Goal: Task Accomplishment & Management: Manage account settings

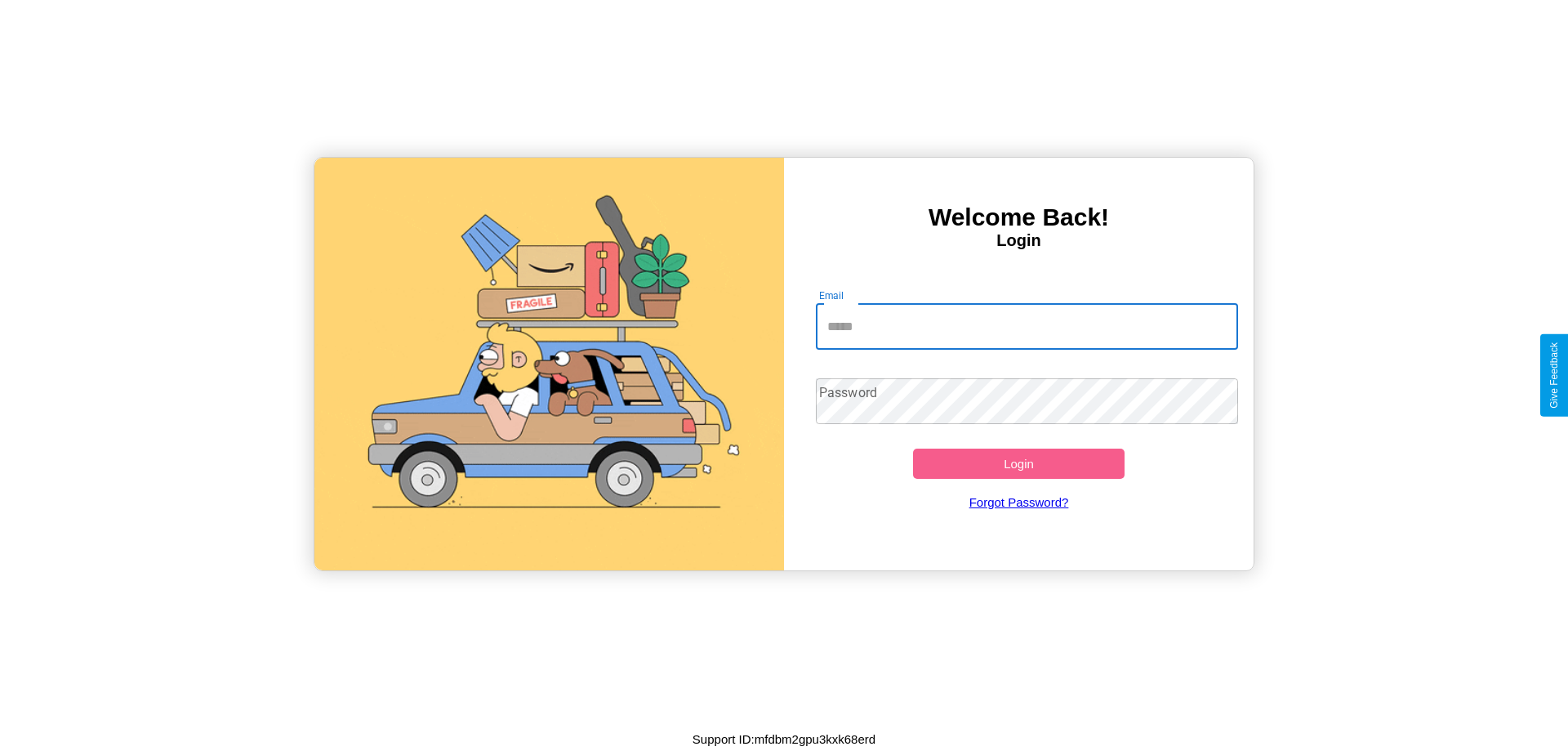
click at [1027, 326] on input "Email" at bounding box center [1027, 327] width 423 height 46
type input "**********"
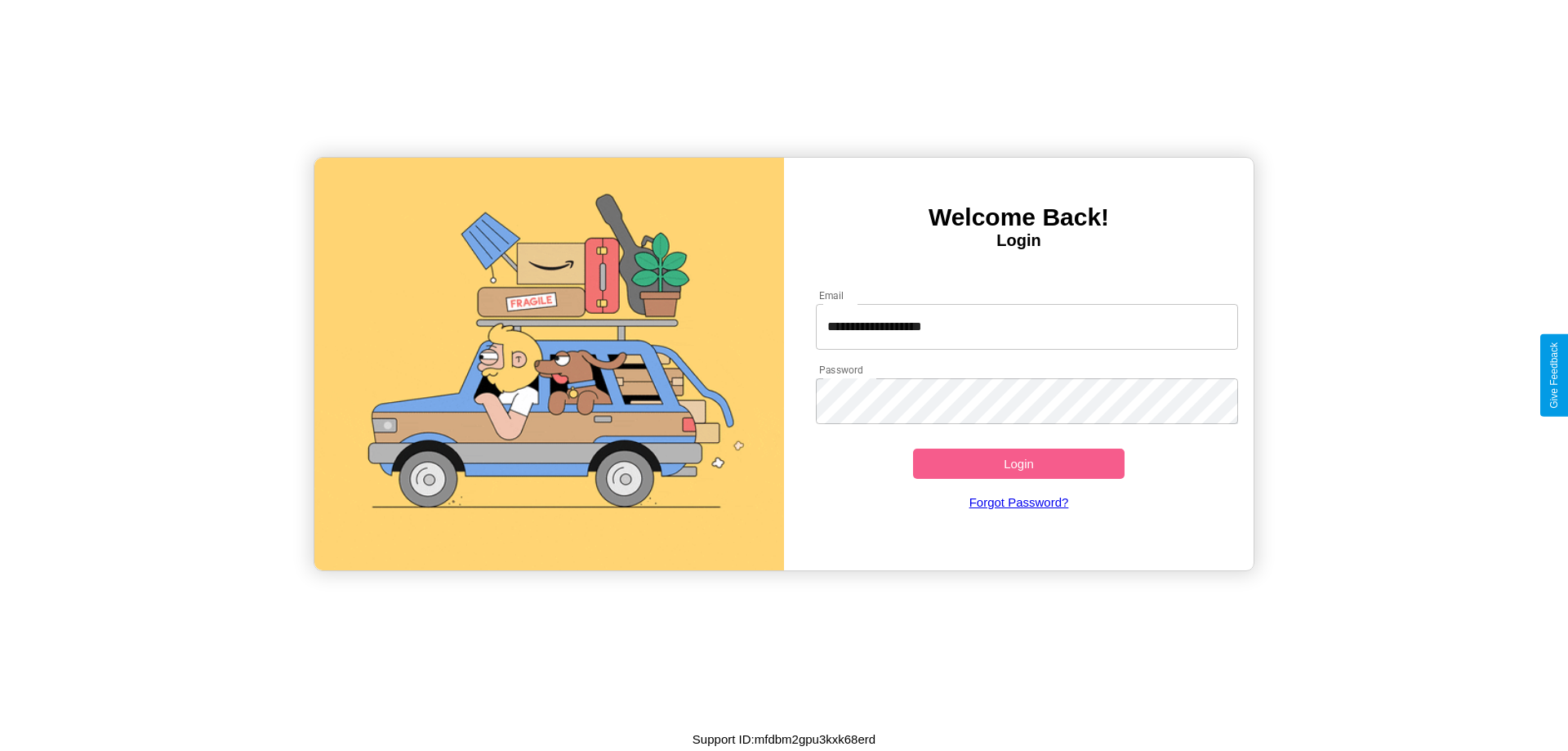
click at [1018, 463] on button "Login" at bounding box center [1019, 464] width 211 height 30
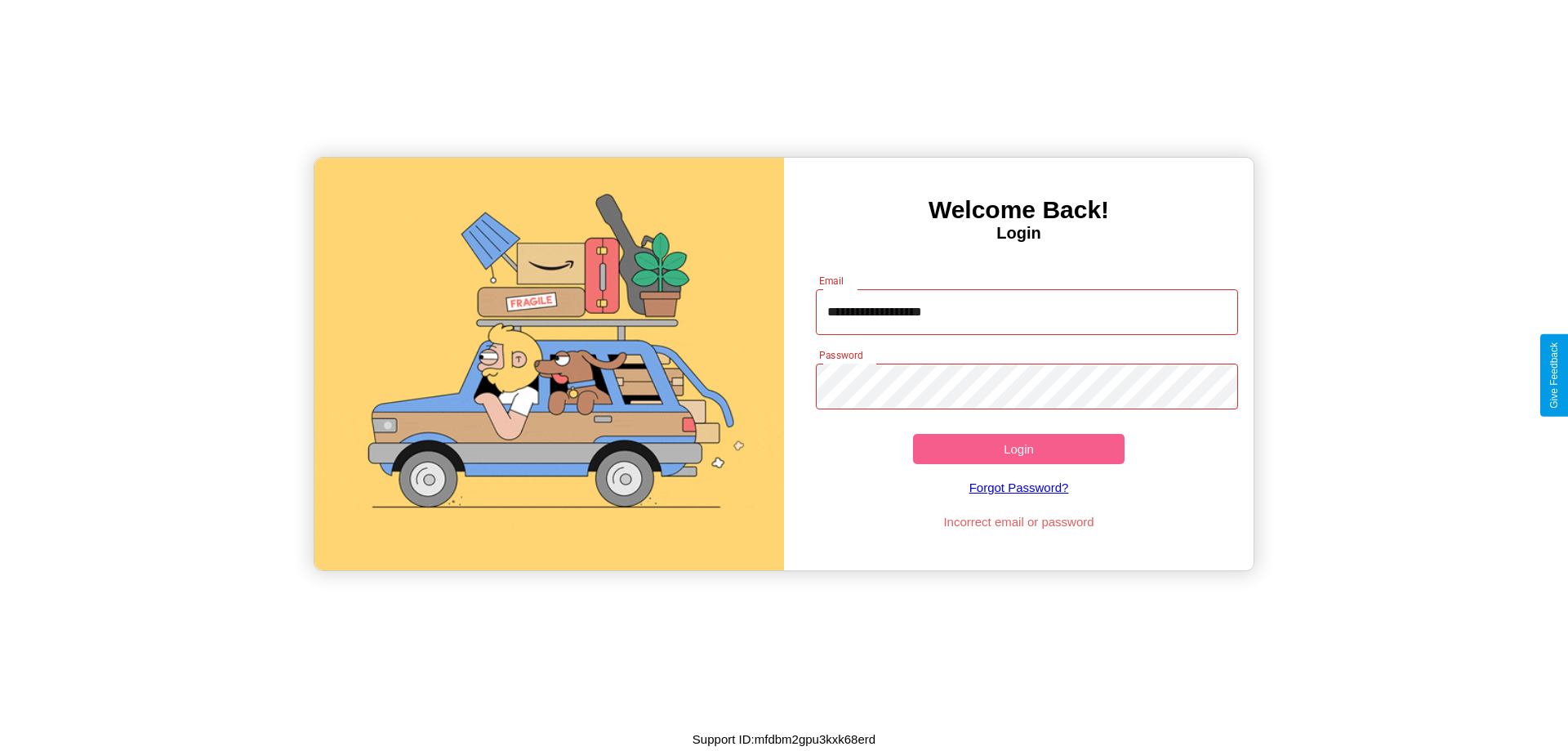
click at [1018, 449] on button "Login" at bounding box center [1019, 449] width 211 height 30
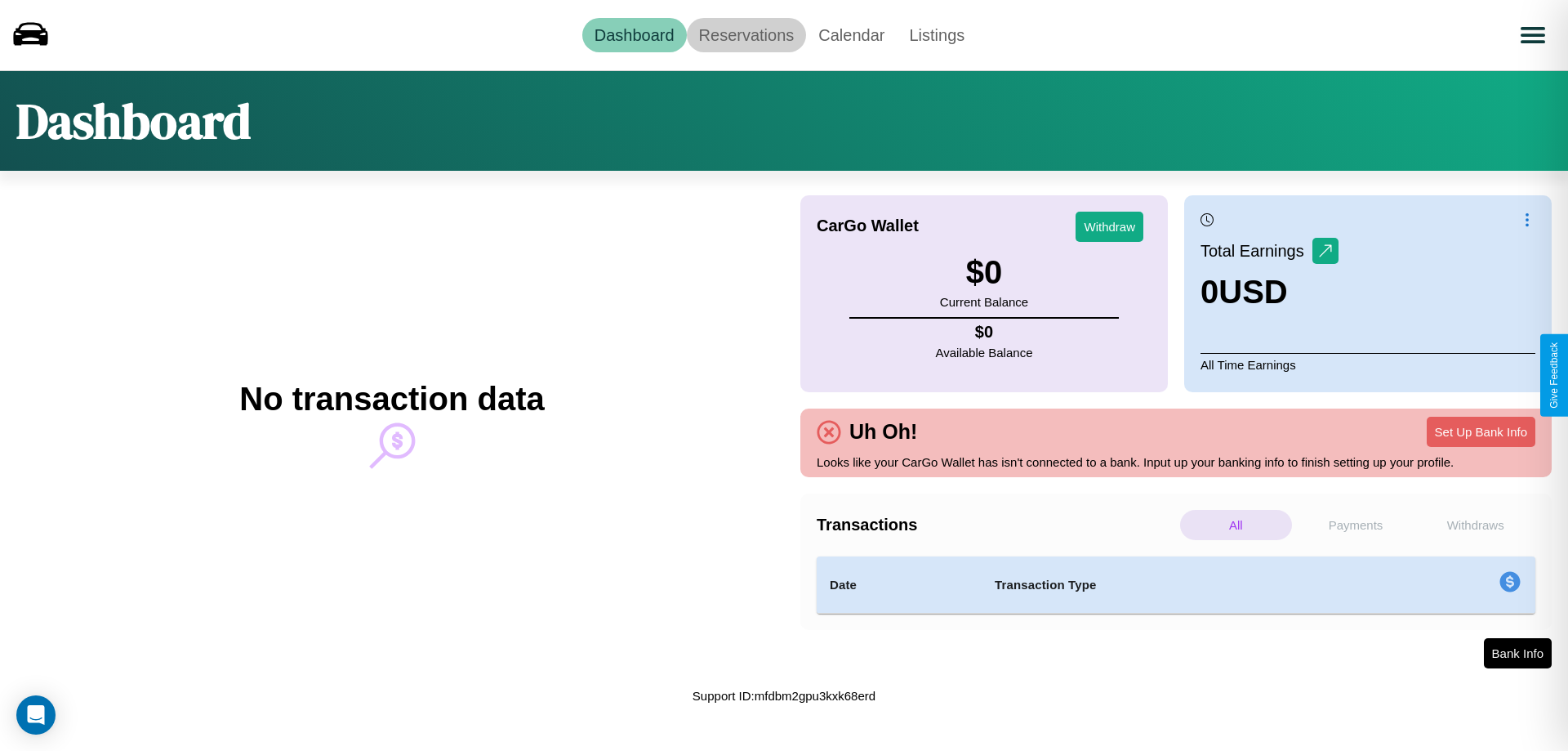
click at [746, 34] on link "Reservations" at bounding box center [747, 35] width 120 height 34
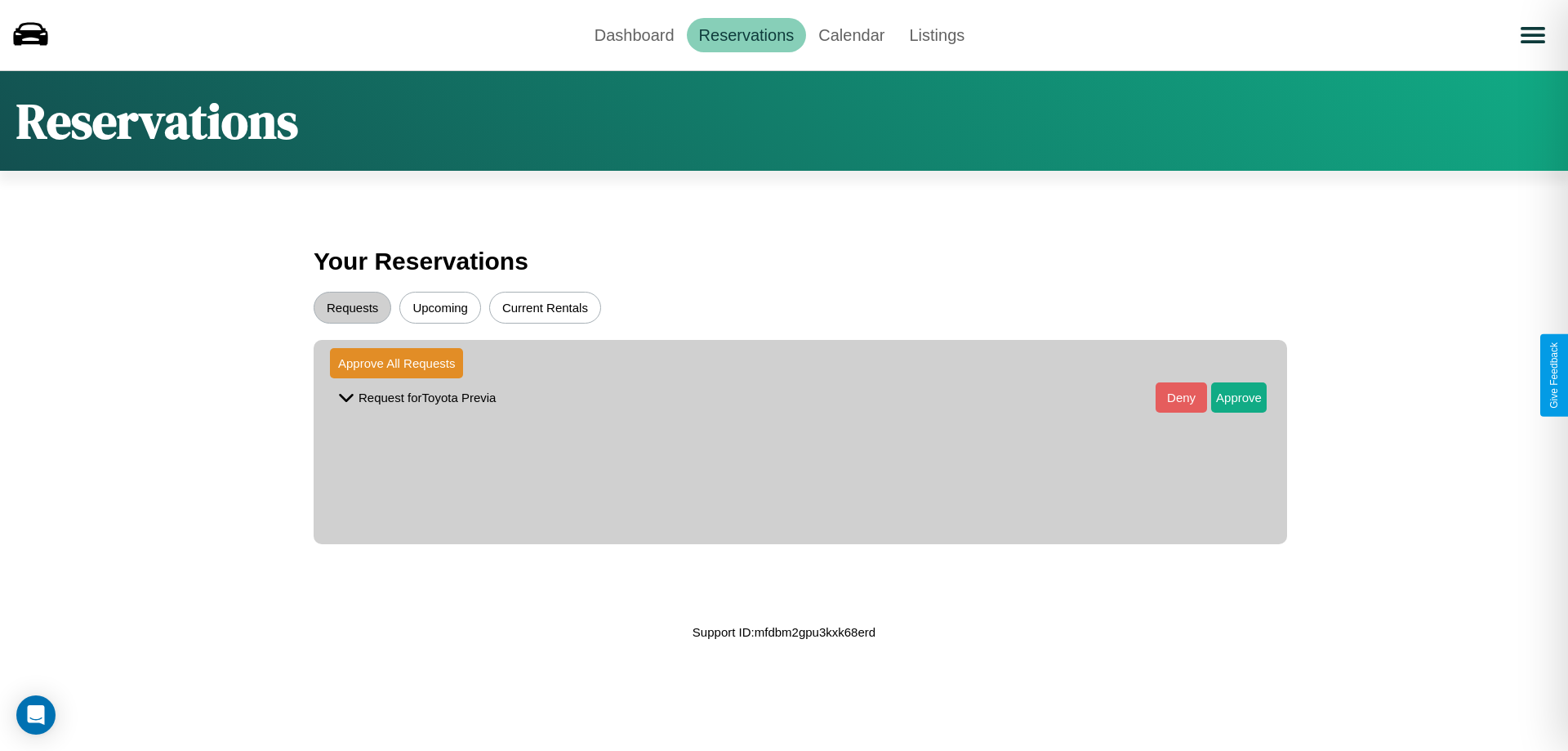
click at [441, 307] on button "Upcoming" at bounding box center [441, 307] width 82 height 32
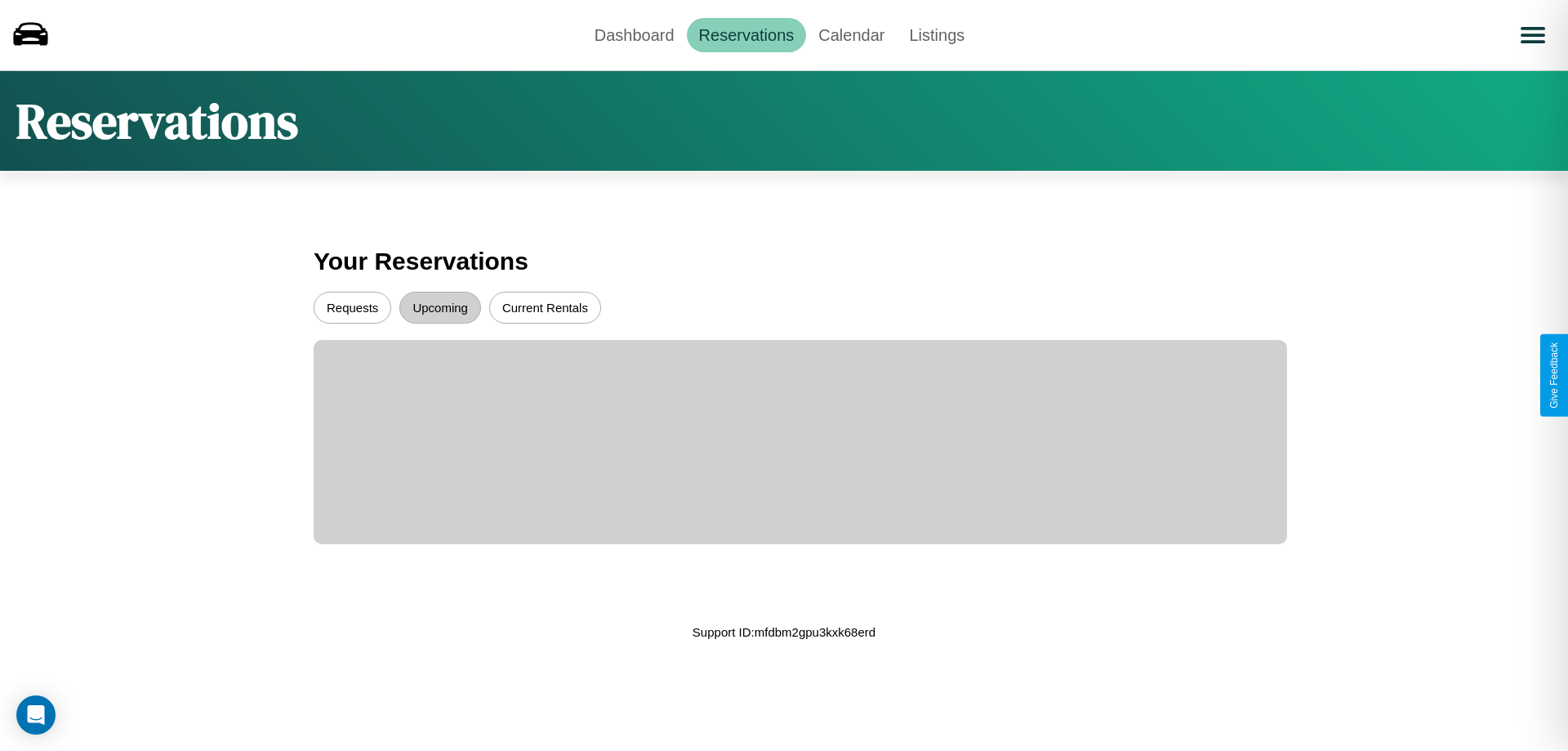
click at [352, 307] on button "Requests" at bounding box center [353, 307] width 78 height 32
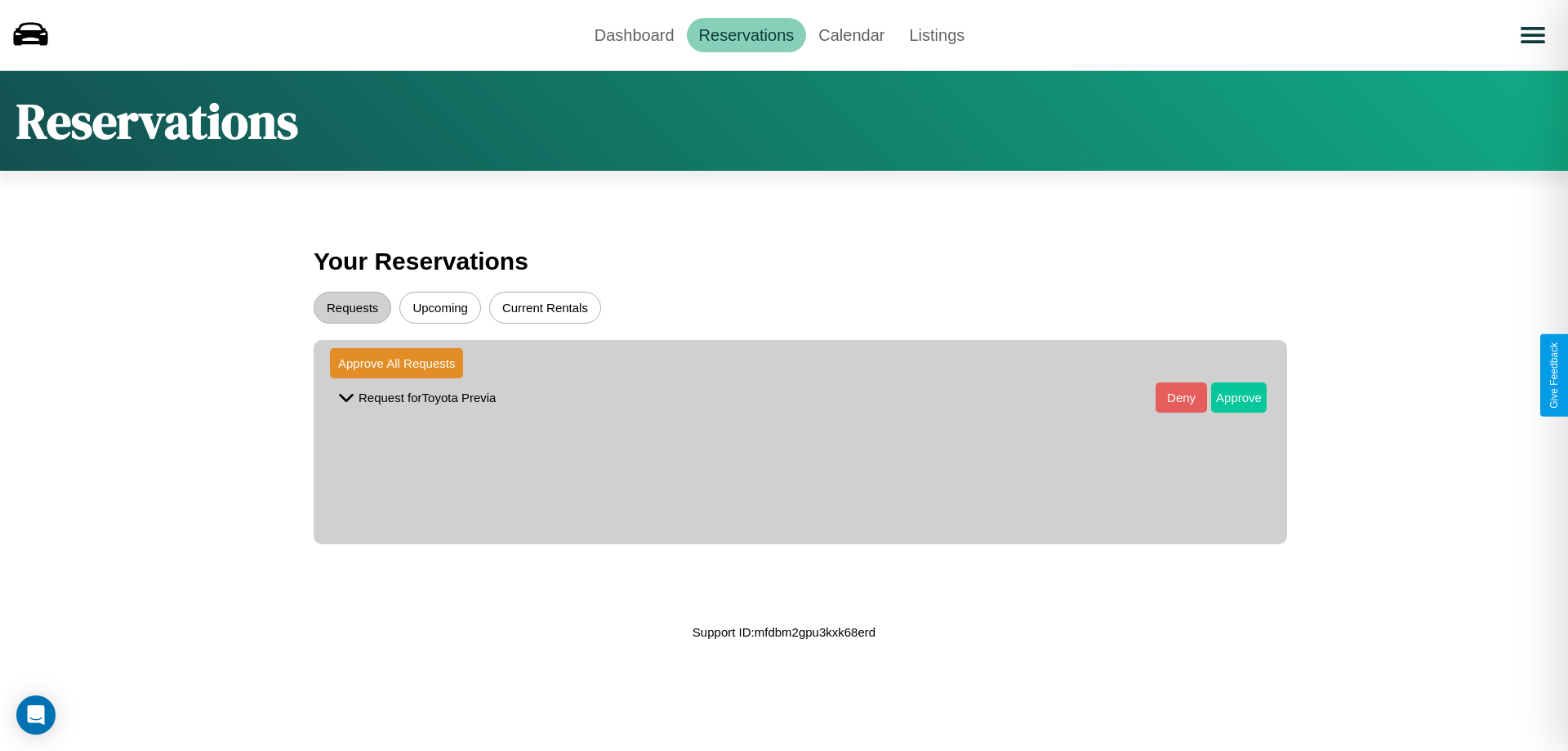
click at [1226, 397] on button "Approve" at bounding box center [1239, 397] width 56 height 30
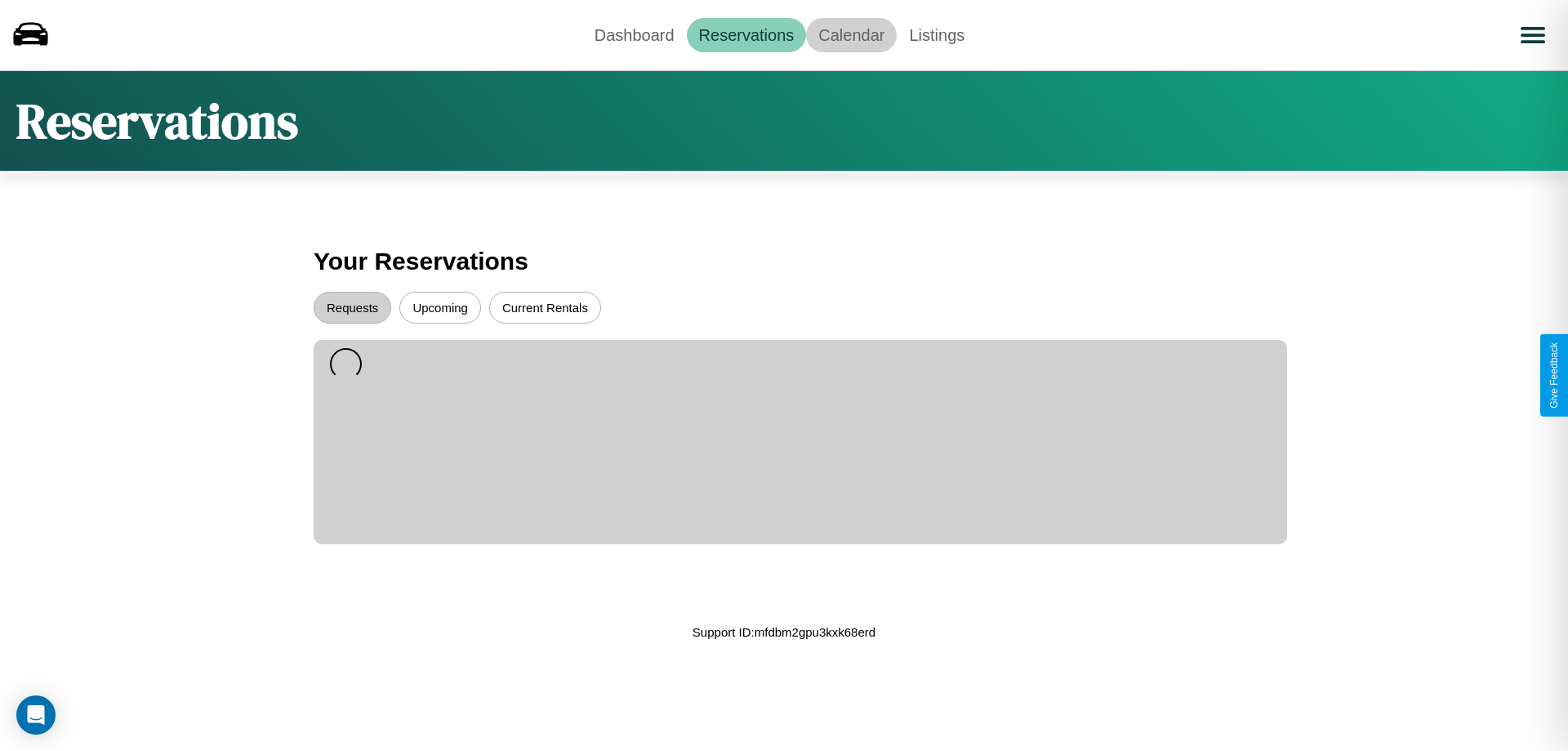
click at [851, 34] on link "Calendar" at bounding box center [851, 35] width 91 height 34
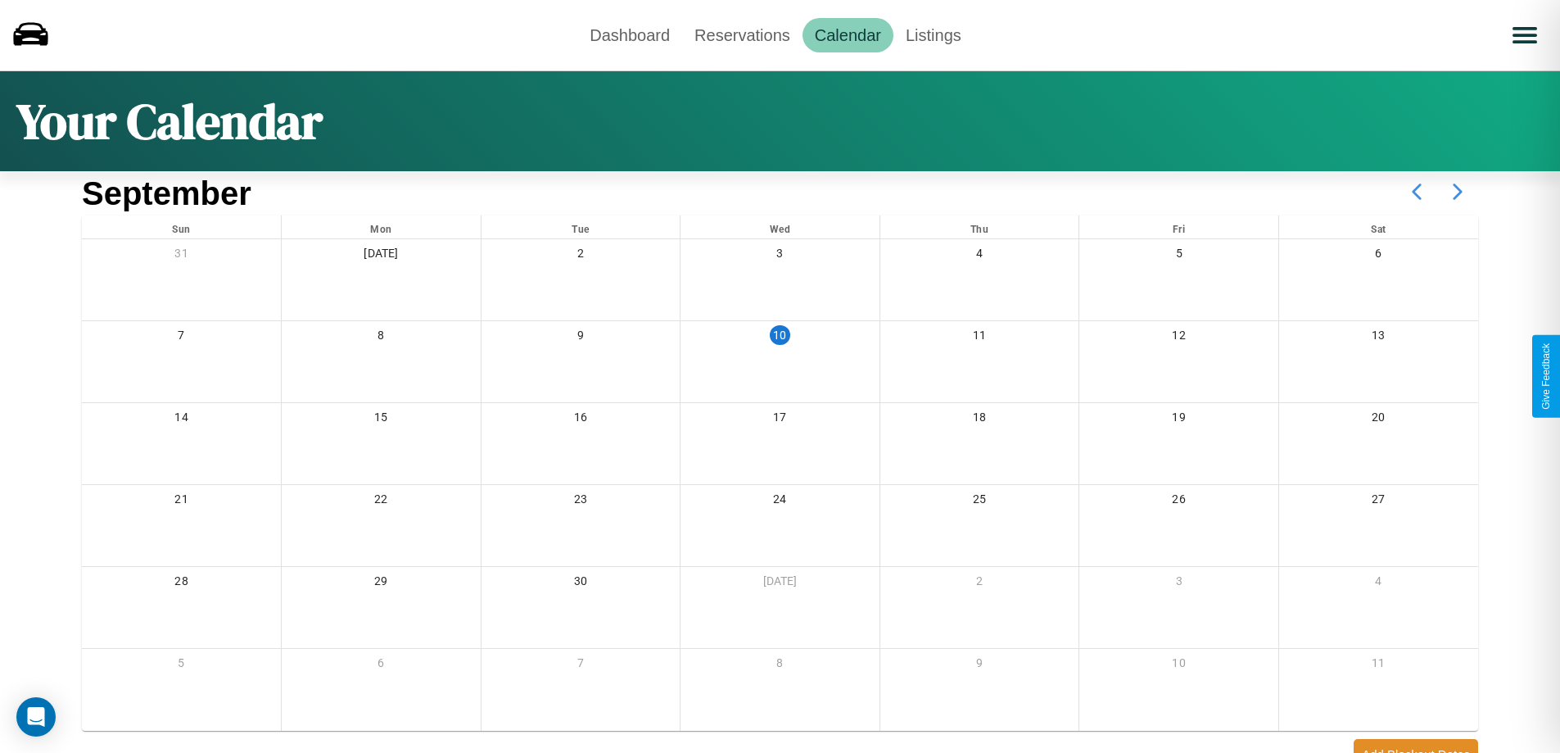
click at [1458, 192] on icon at bounding box center [1458, 191] width 41 height 41
click at [630, 34] on link "Dashboard" at bounding box center [630, 35] width 105 height 34
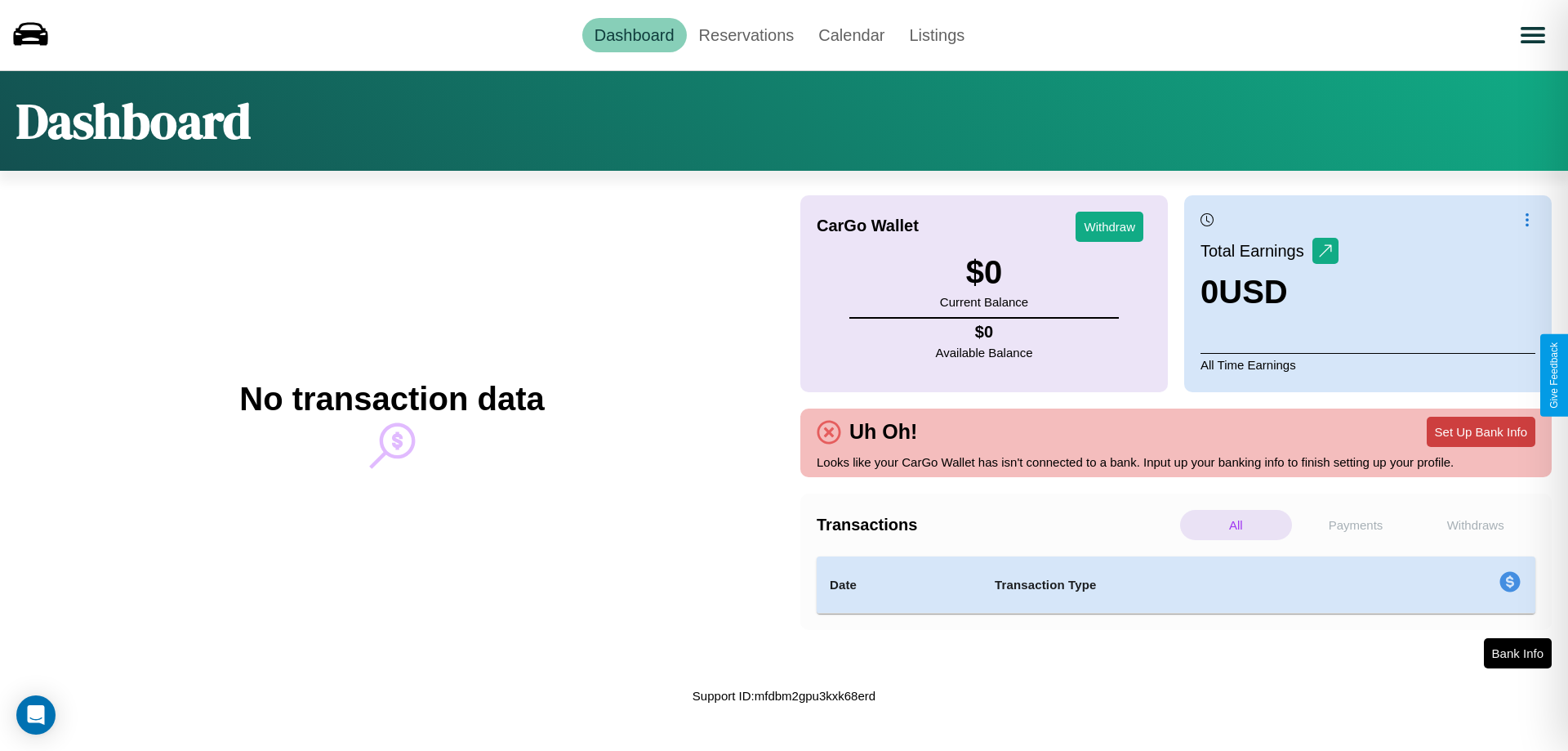
click at [1480, 432] on button "Set Up Bank Info" at bounding box center [1480, 432] width 109 height 30
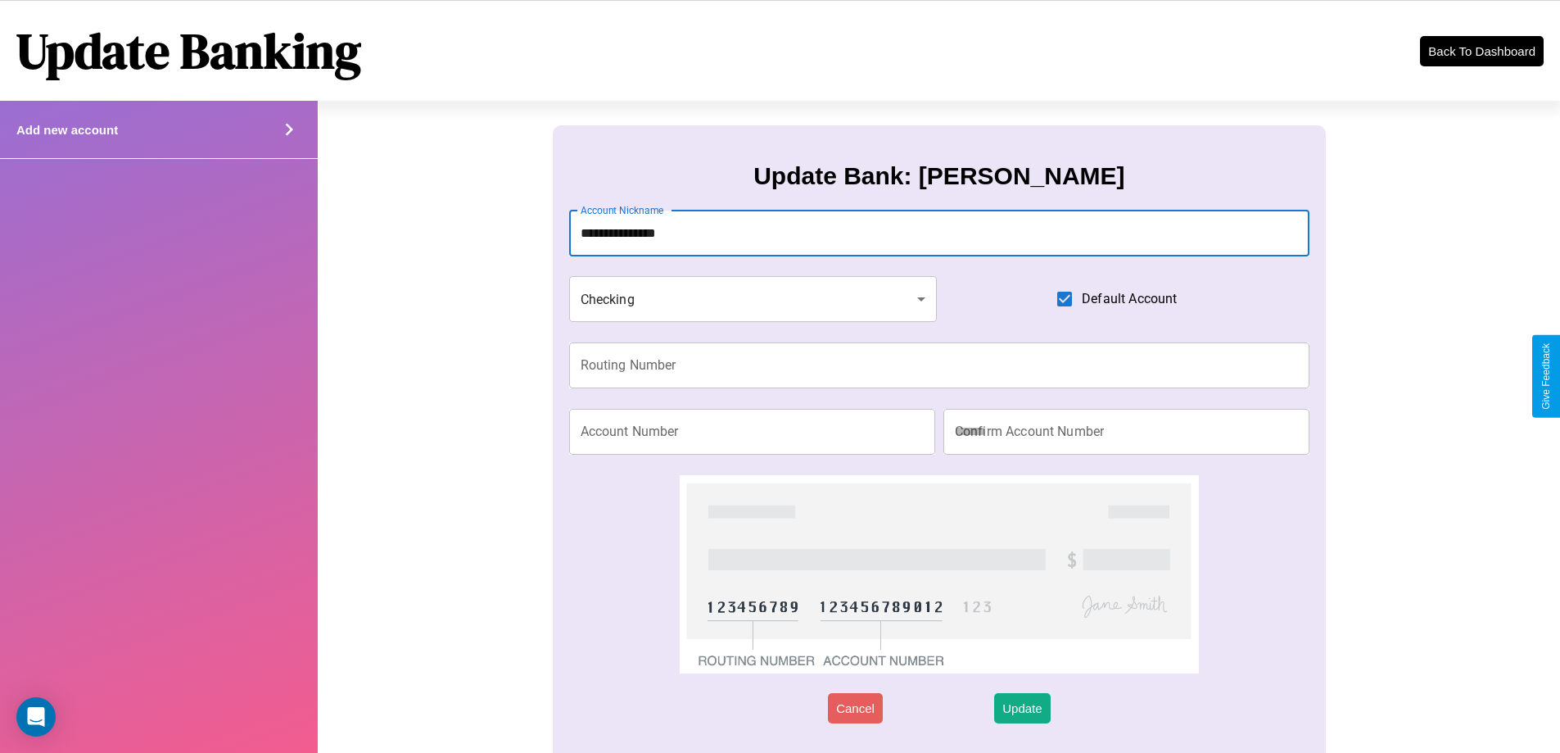
type input "**********"
